Goal: Find specific page/section: Find specific page/section

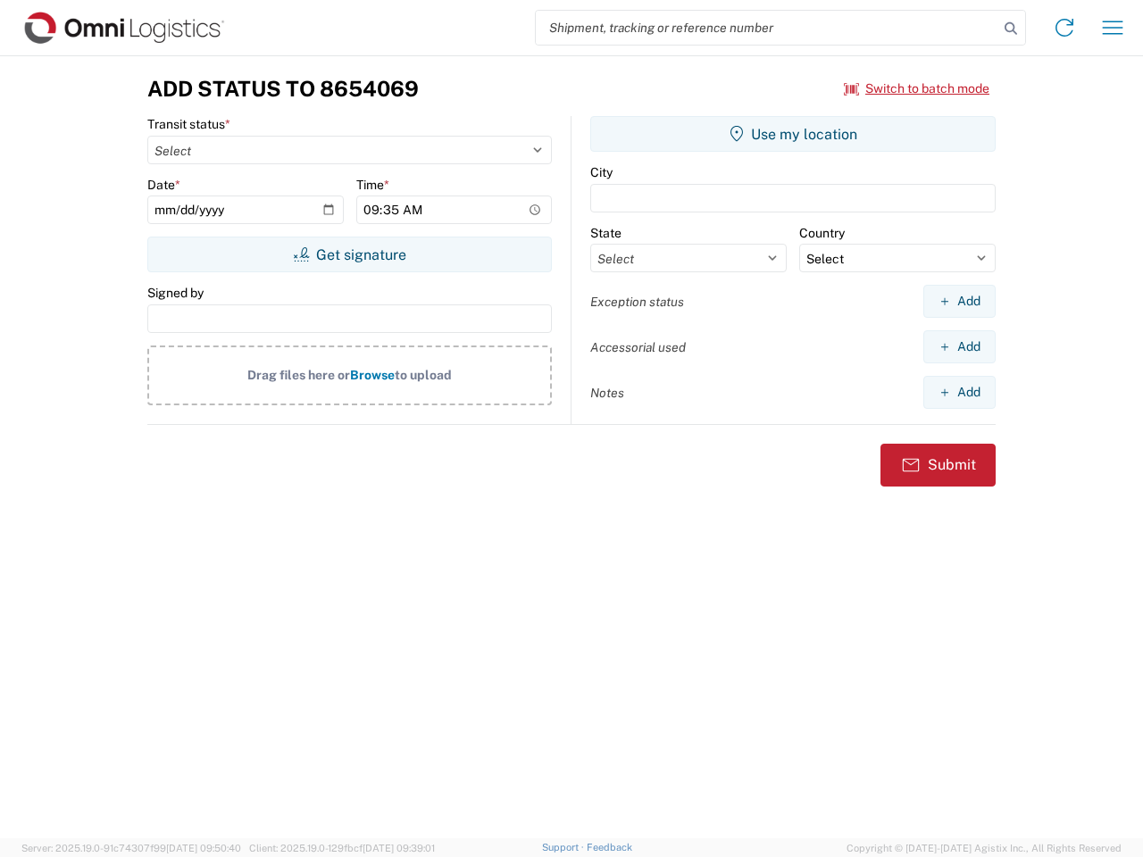
click at [767, 28] on input "search" at bounding box center [767, 28] width 462 height 34
click at [1011, 29] on icon at bounding box center [1010, 28] width 25 height 25
click at [1064, 28] on icon at bounding box center [1064, 27] width 29 height 29
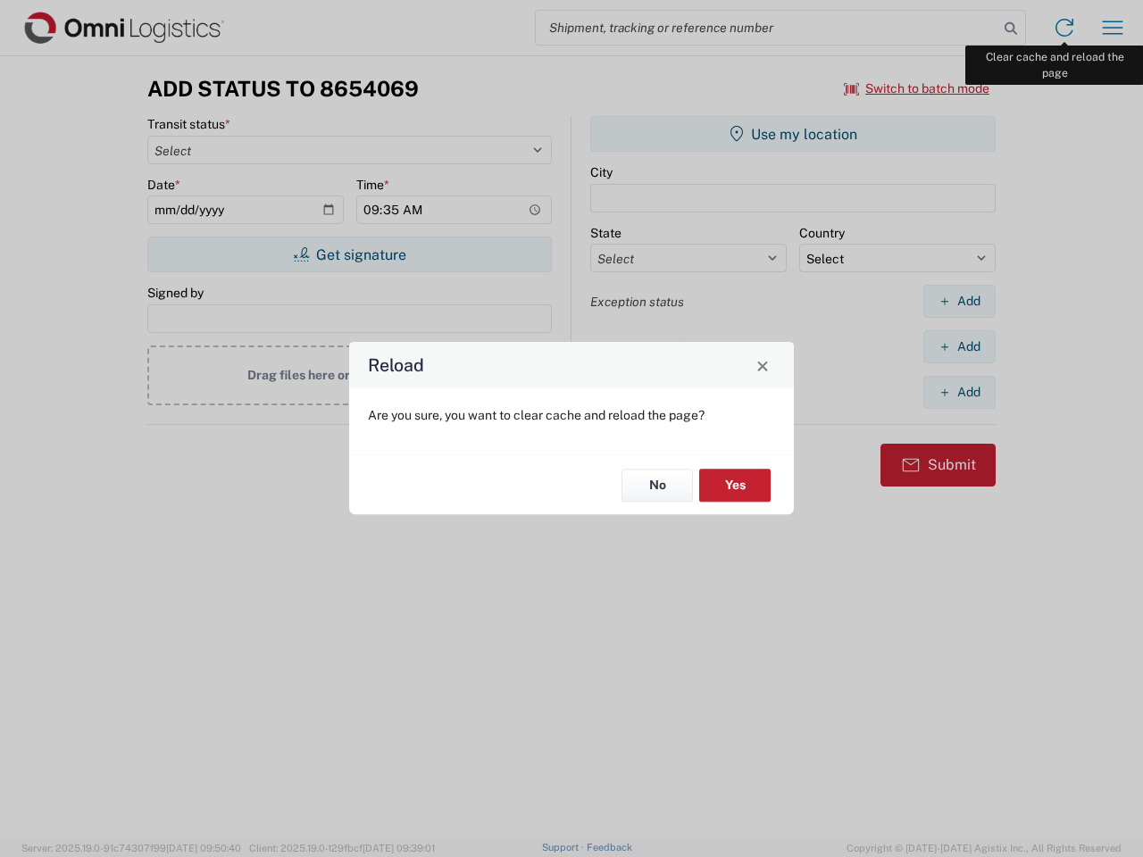
click at [1112, 28] on div "Reload Are you sure, you want to clear cache and reload the page? No Yes" at bounding box center [571, 428] width 1143 height 857
click at [917, 88] on div "Reload Are you sure, you want to clear cache and reload the page? No Yes" at bounding box center [571, 428] width 1143 height 857
click at [349, 254] on div "Reload Are you sure, you want to clear cache and reload the page? No Yes" at bounding box center [571, 428] width 1143 height 857
click at [793, 134] on div "Reload Are you sure, you want to clear cache and reload the page? No Yes" at bounding box center [571, 428] width 1143 height 857
click at [959, 301] on div "Reload Are you sure, you want to clear cache and reload the page? No Yes" at bounding box center [571, 428] width 1143 height 857
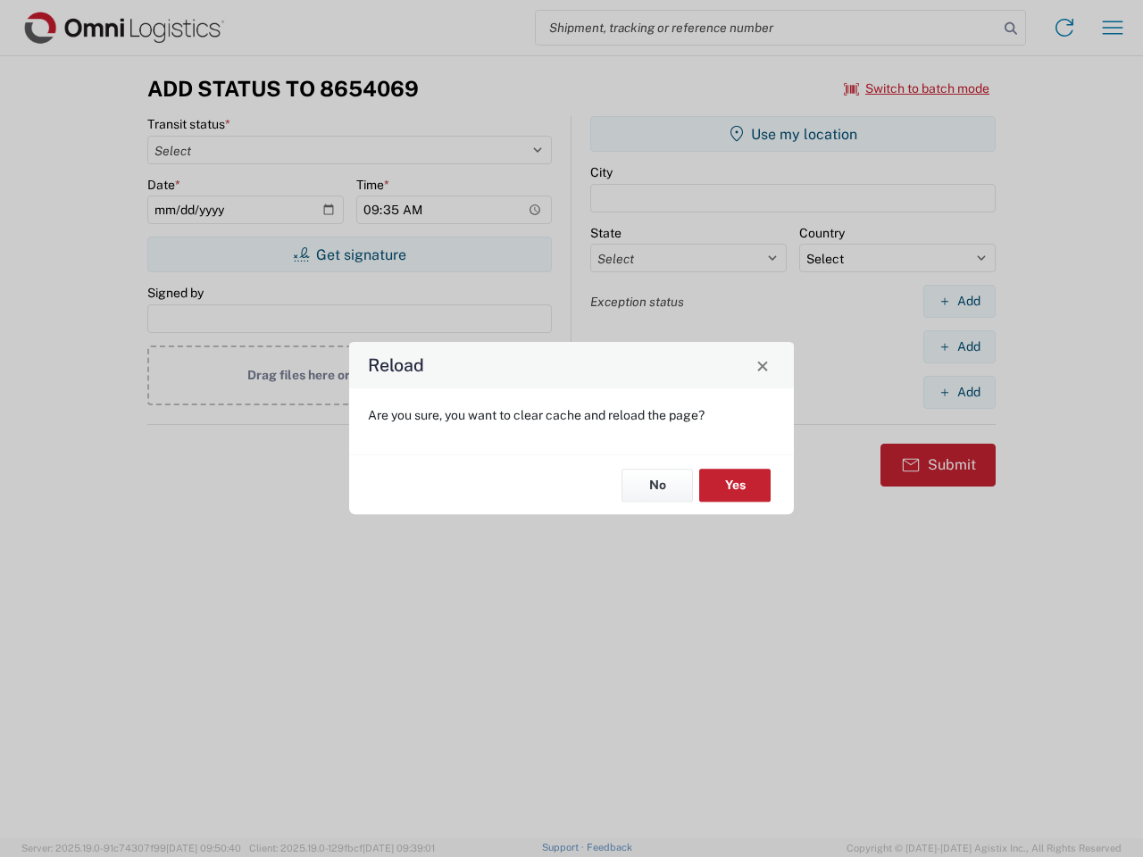
click at [959, 346] on div "Reload Are you sure, you want to clear cache and reload the page? No Yes" at bounding box center [571, 428] width 1143 height 857
click at [959, 392] on div "Reload Are you sure, you want to clear cache and reload the page? No Yes" at bounding box center [571, 428] width 1143 height 857
